Goal: Complete application form

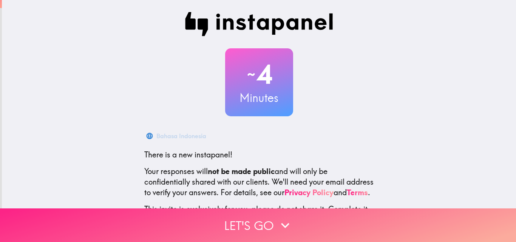
click at [281, 223] on icon "button" at bounding box center [285, 225] width 8 height 5
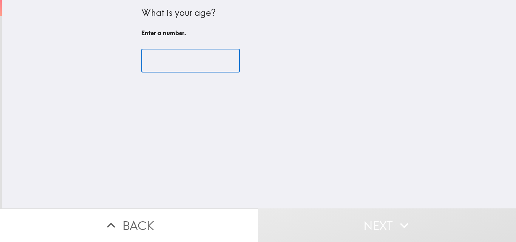
click at [189, 64] on input "number" at bounding box center [190, 60] width 99 height 23
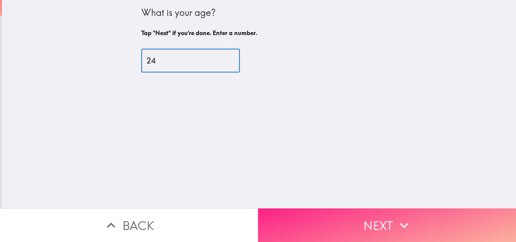
type input "24"
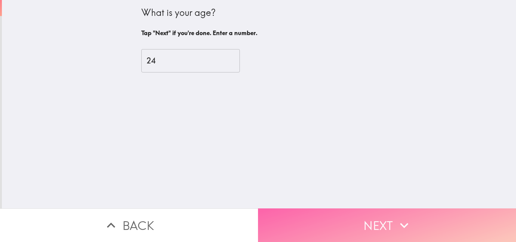
click at [345, 210] on button "Next" at bounding box center [387, 226] width 258 height 34
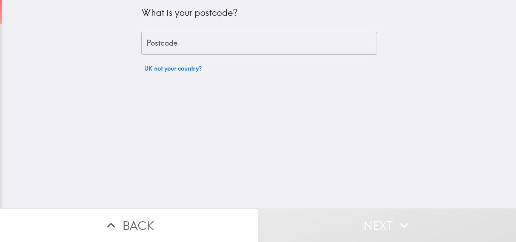
click at [314, 47] on input "Postcode" at bounding box center [259, 43] width 236 height 23
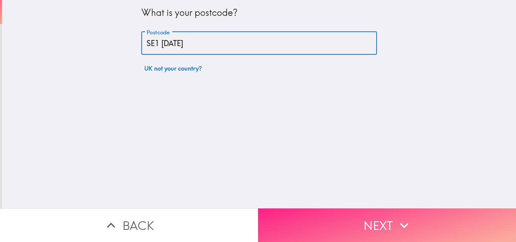
type input "SE1 [DATE]"
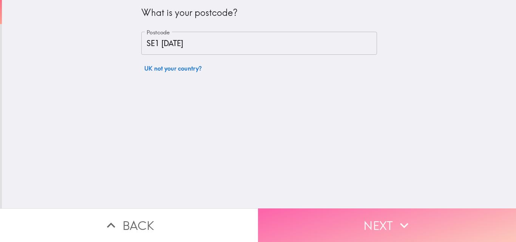
click at [383, 210] on button "Next" at bounding box center [387, 226] width 258 height 34
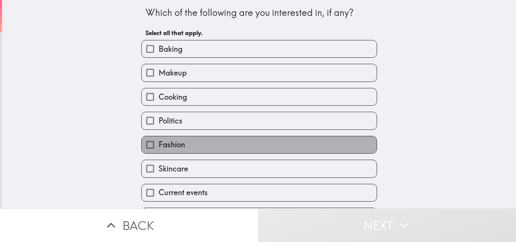
click at [313, 148] on label "Fashion" at bounding box center [259, 144] width 235 height 17
click at [159, 148] on input "Fashion" at bounding box center [150, 144] width 17 height 17
checkbox input "true"
